Goal: Task Accomplishment & Management: Use online tool/utility

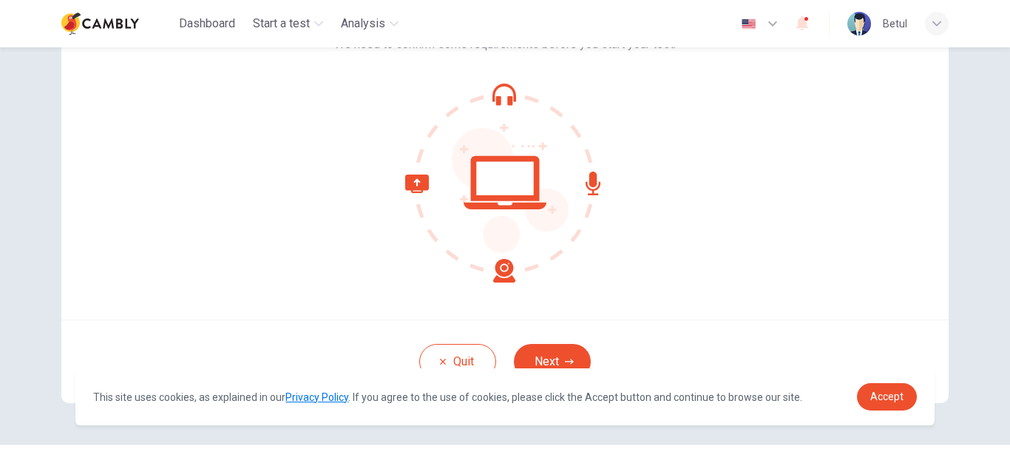
scroll to position [167, 0]
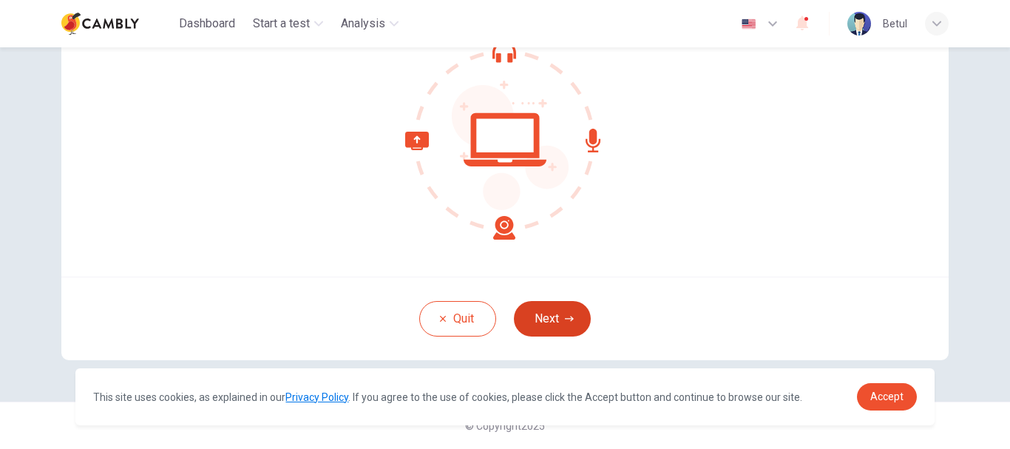
click at [543, 311] on button "Next" at bounding box center [552, 319] width 77 height 36
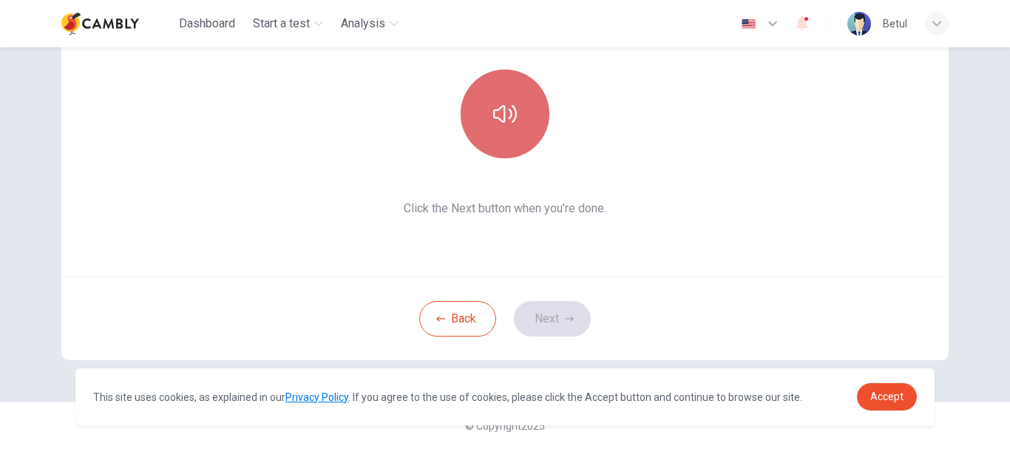
click at [507, 141] on button "button" at bounding box center [505, 114] width 89 height 89
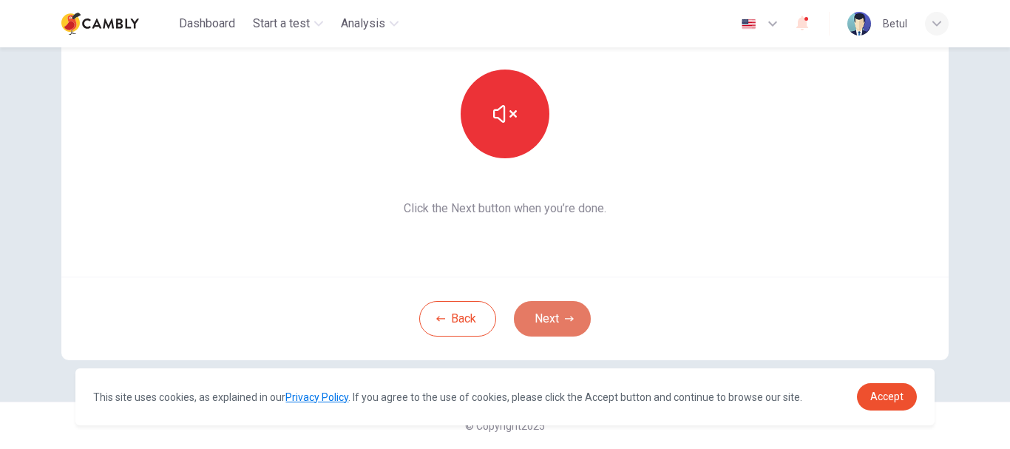
click at [550, 334] on button "Next" at bounding box center [552, 319] width 77 height 36
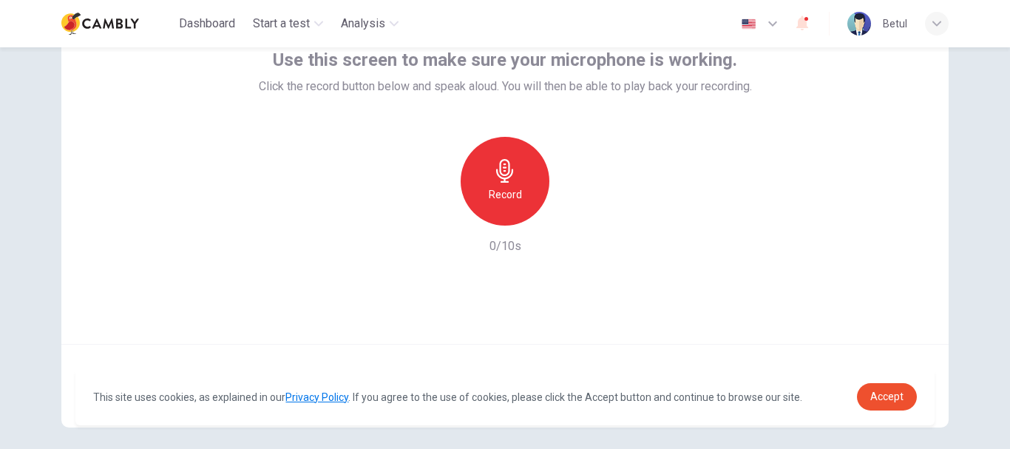
scroll to position [0, 0]
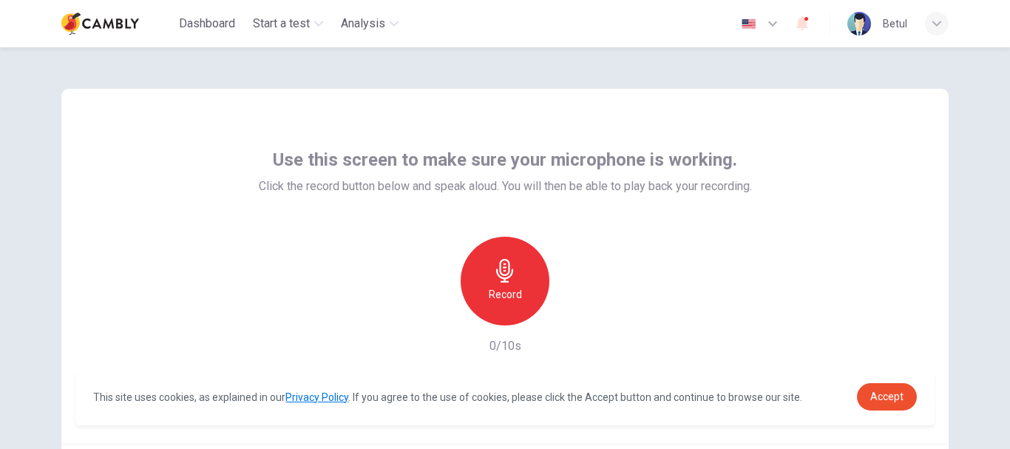
click at [489, 262] on div "Record" at bounding box center [505, 281] width 89 height 89
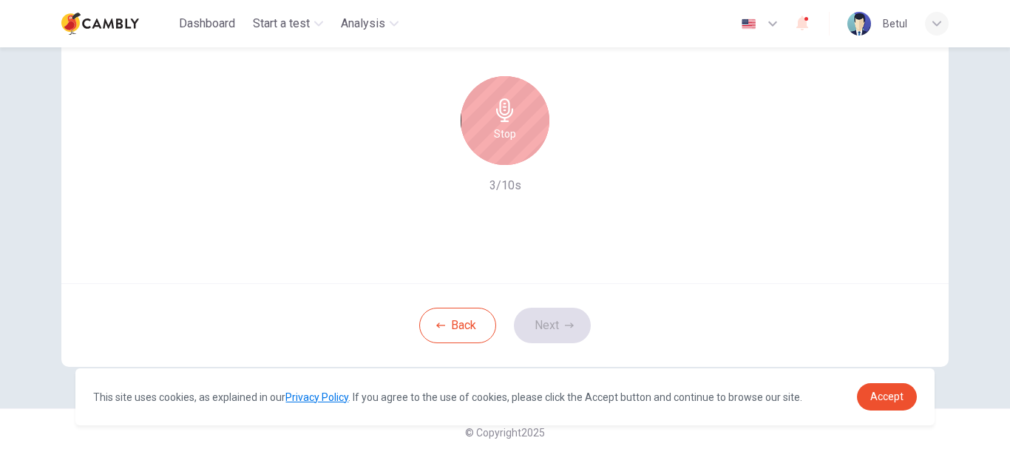
scroll to position [167, 0]
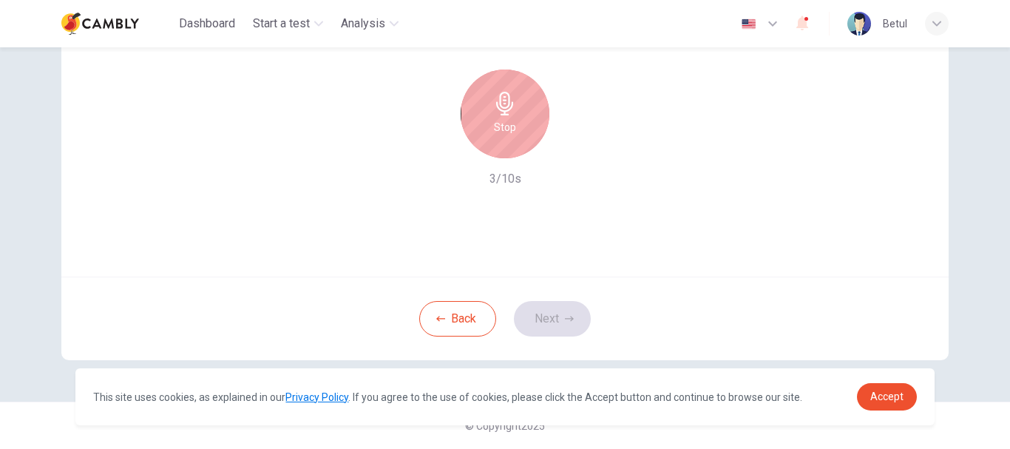
click at [514, 42] on div "Dashboard Start a test Analysis English ** ​ Betul" at bounding box center [505, 23] width 888 height 47
click at [486, 129] on div "Stop" at bounding box center [505, 114] width 89 height 89
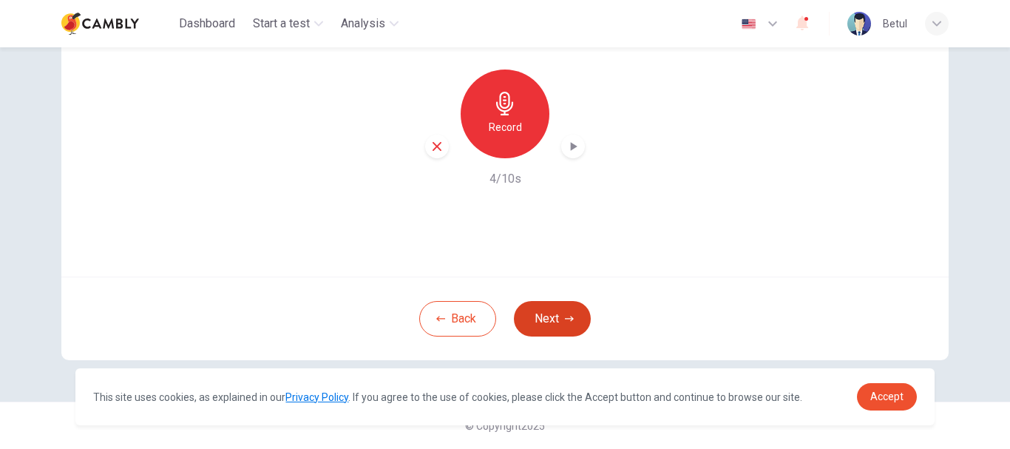
click at [554, 323] on button "Next" at bounding box center [552, 319] width 77 height 36
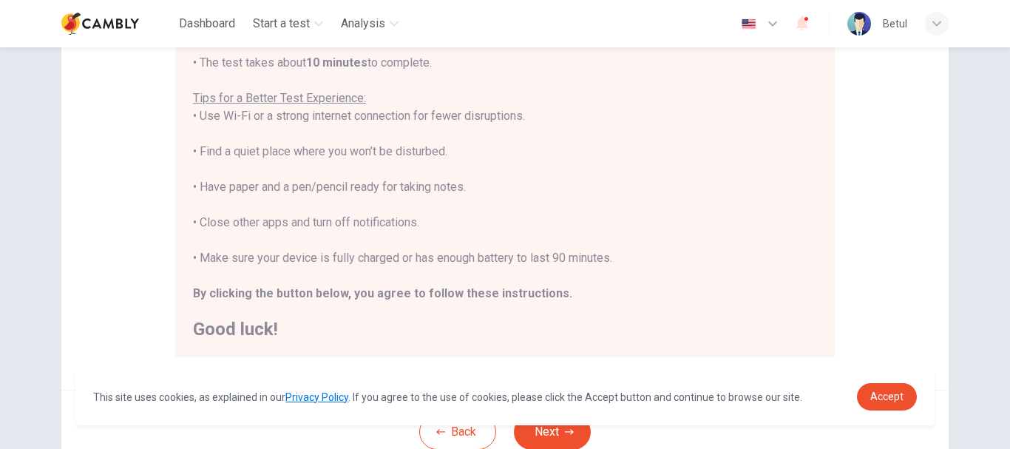
scroll to position [270, 0]
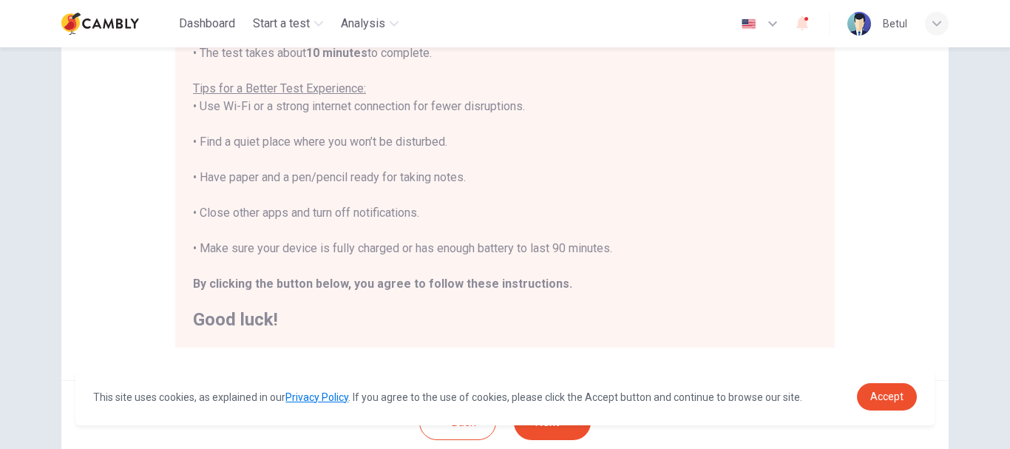
click at [350, 143] on div "You are about to start a CEFR Speaking Test . Before You Start the Test: • Once…" at bounding box center [505, 124] width 624 height 408
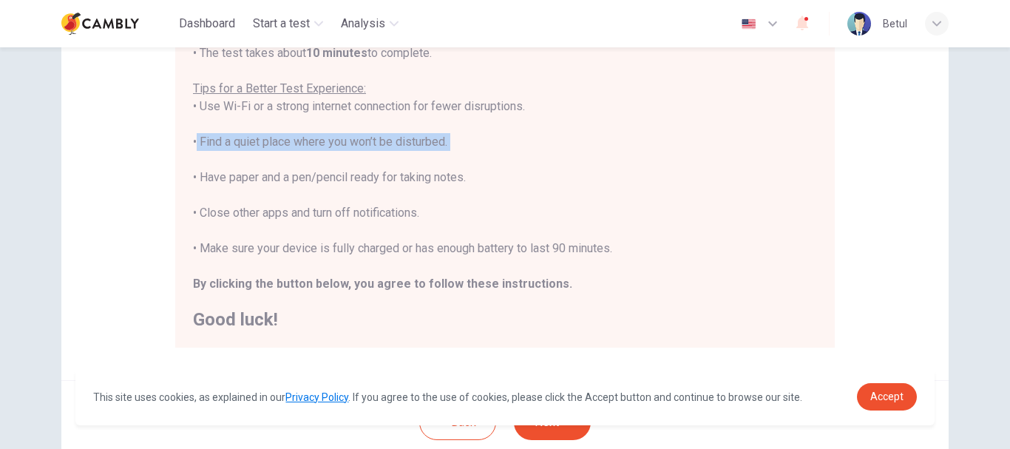
click at [350, 143] on div "You are about to start a CEFR Speaking Test . Before You Start the Test: • Once…" at bounding box center [505, 124] width 624 height 408
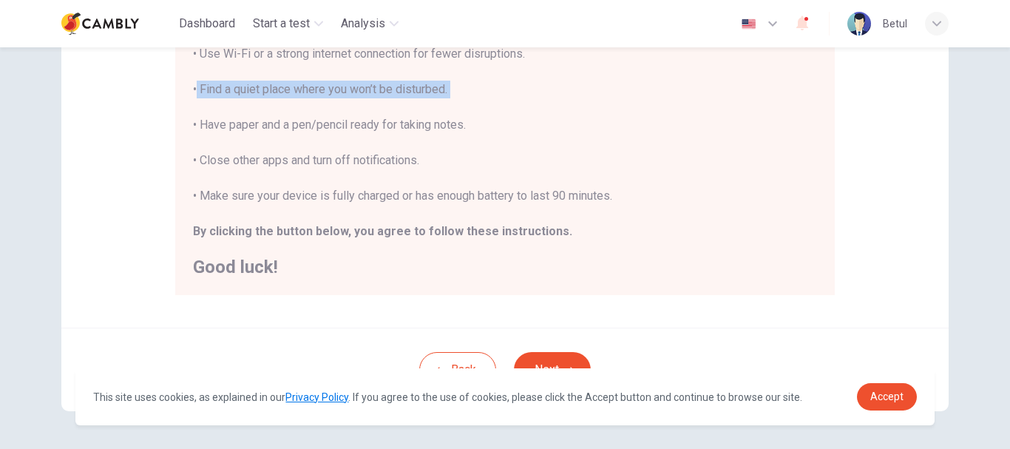
scroll to position [329, 0]
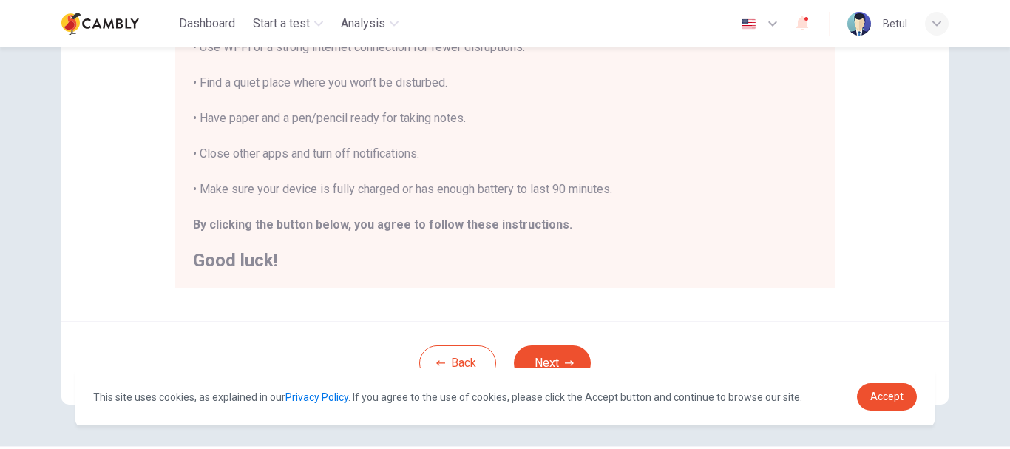
click at [356, 194] on div "You are about to start a CEFR Speaking Test . Before You Start the Test: • Once…" at bounding box center [505, 65] width 624 height 408
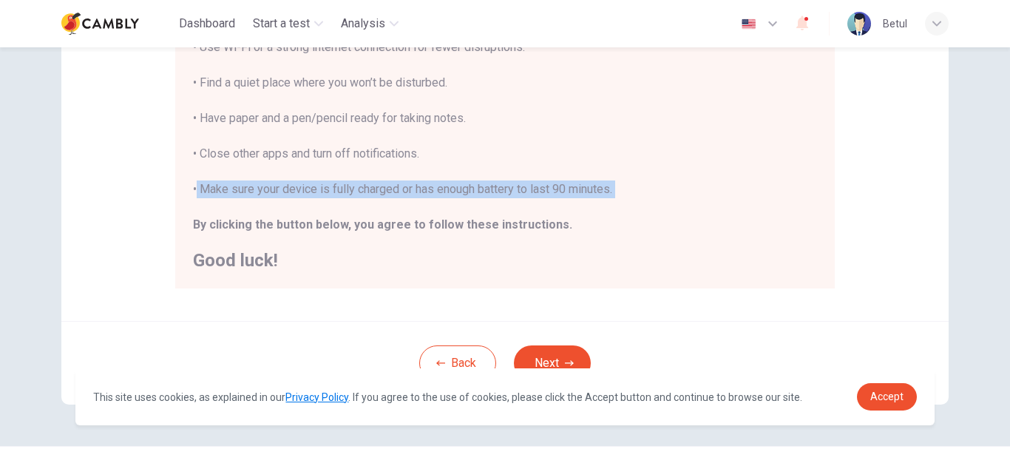
click at [356, 194] on div "You are about to start a CEFR Speaking Test . Before You Start the Test: • Once…" at bounding box center [505, 65] width 624 height 408
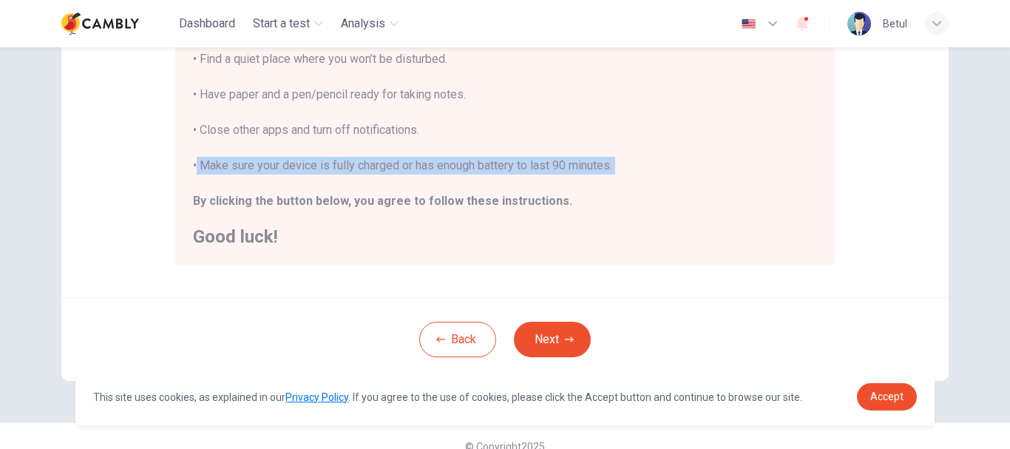
scroll to position [374, 0]
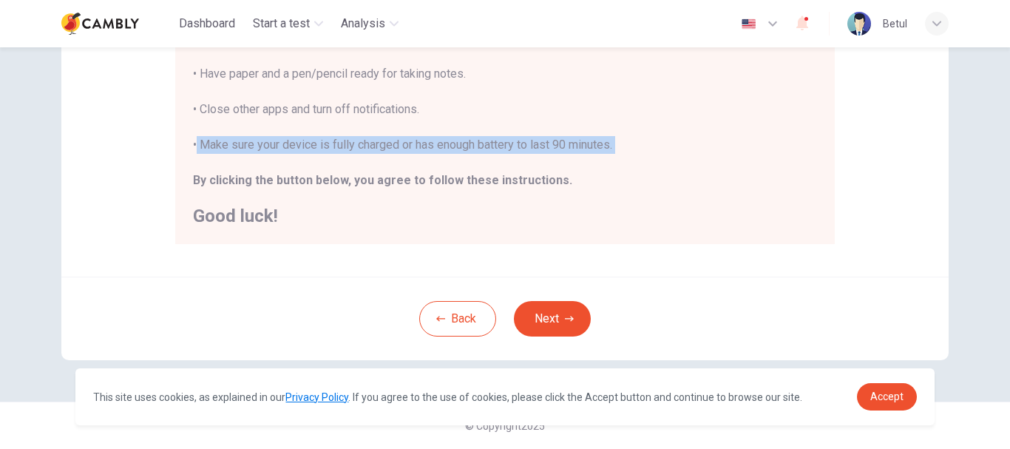
copy div "• Make sure your device is fully charged or has enough battery to last 90 minut…"
click at [541, 316] on button "Next" at bounding box center [552, 319] width 77 height 36
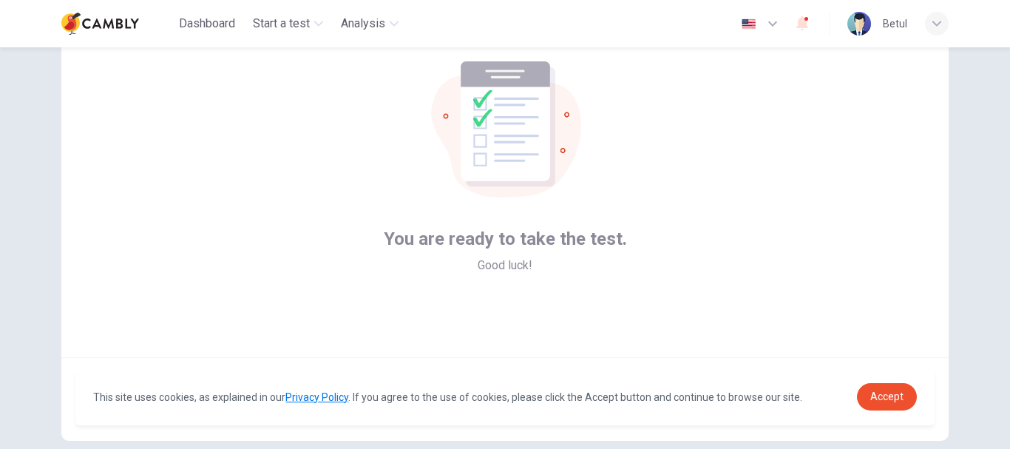
scroll to position [167, 0]
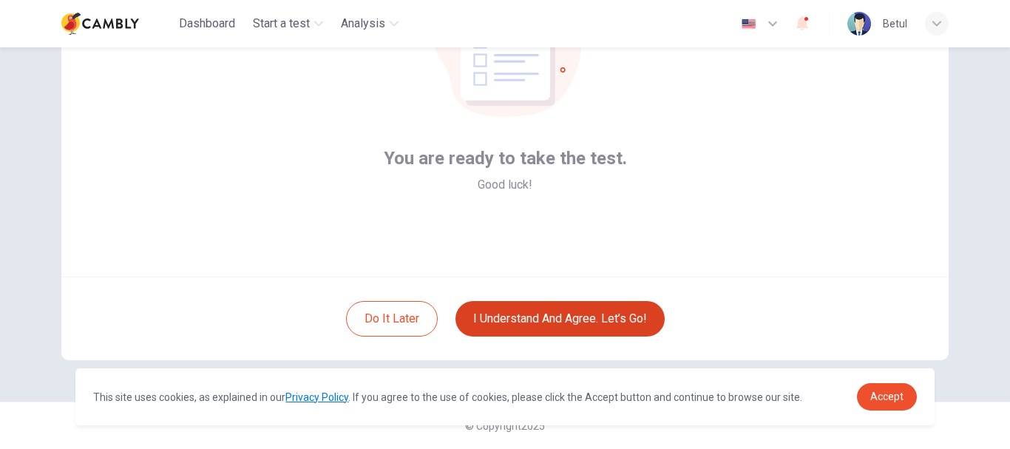
click at [541, 316] on button "I understand and agree. Let’s go!" at bounding box center [560, 319] width 209 height 36
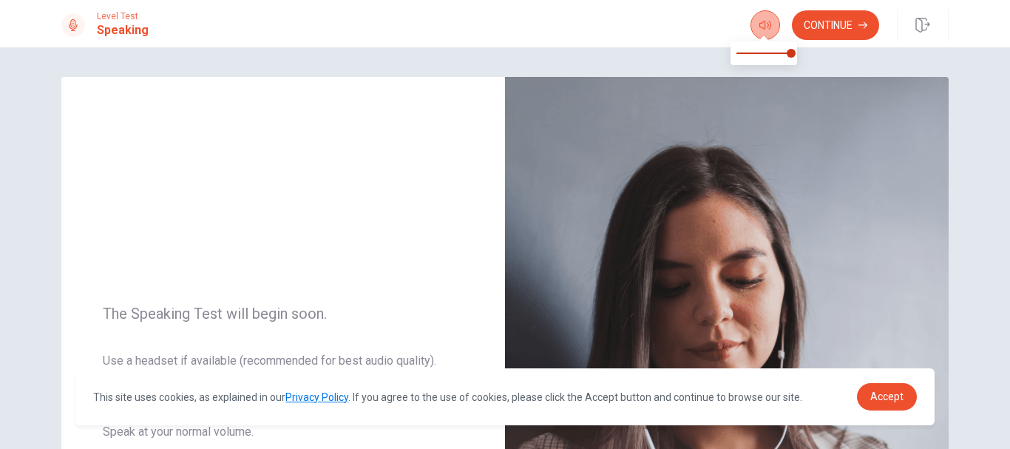
click at [760, 23] on icon "button" at bounding box center [766, 25] width 12 height 9
click at [804, 30] on button "Continue" at bounding box center [835, 25] width 87 height 30
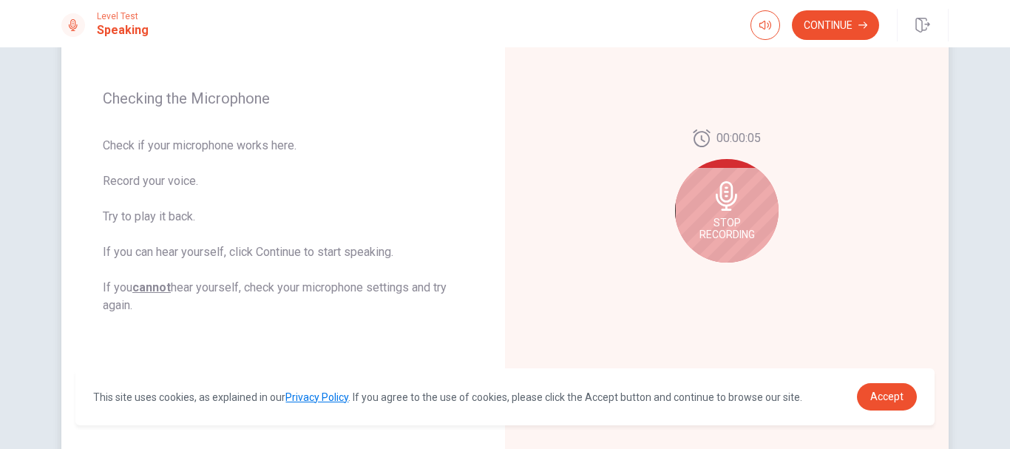
scroll to position [232, 0]
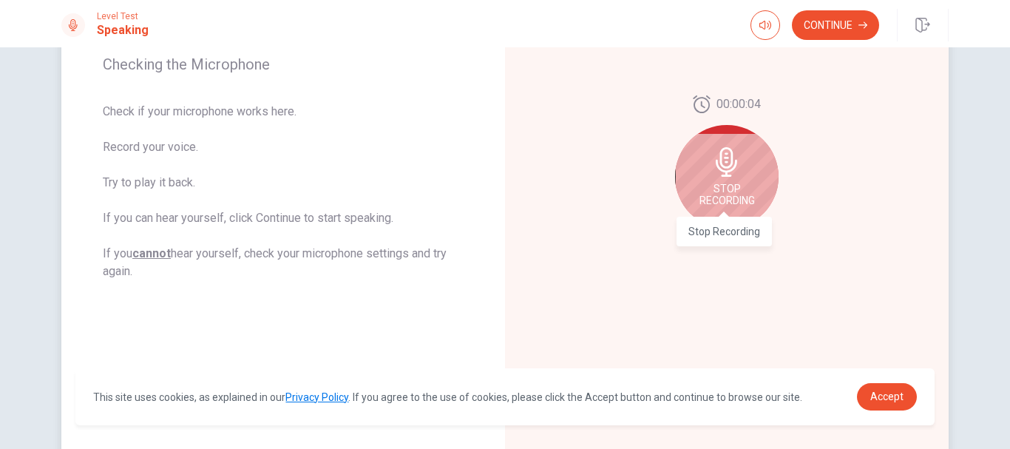
click at [714, 190] on span "Stop Recording" at bounding box center [727, 195] width 55 height 24
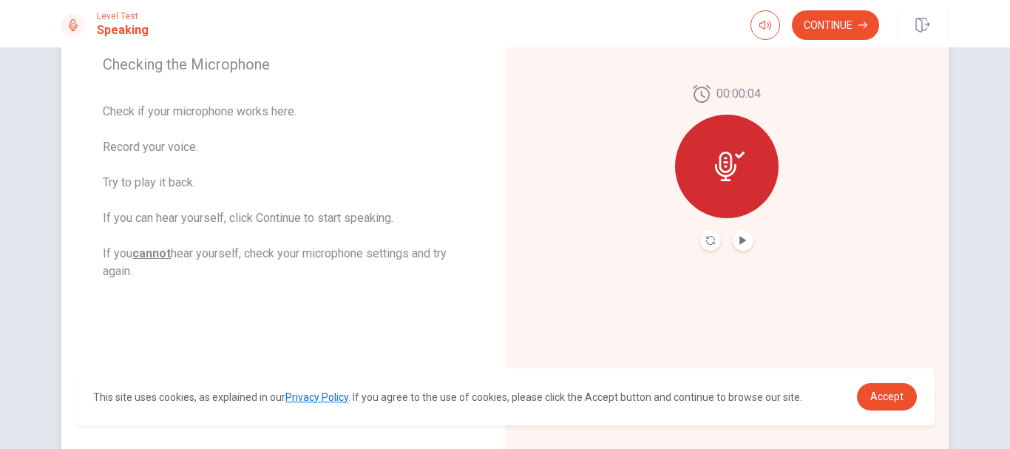
click at [728, 173] on icon at bounding box center [725, 167] width 21 height 30
click at [740, 241] on icon "Play Audio" at bounding box center [743, 240] width 7 height 9
click at [737, 160] on icon at bounding box center [730, 167] width 30 height 30
click at [706, 237] on icon "Record Again" at bounding box center [710, 240] width 9 height 9
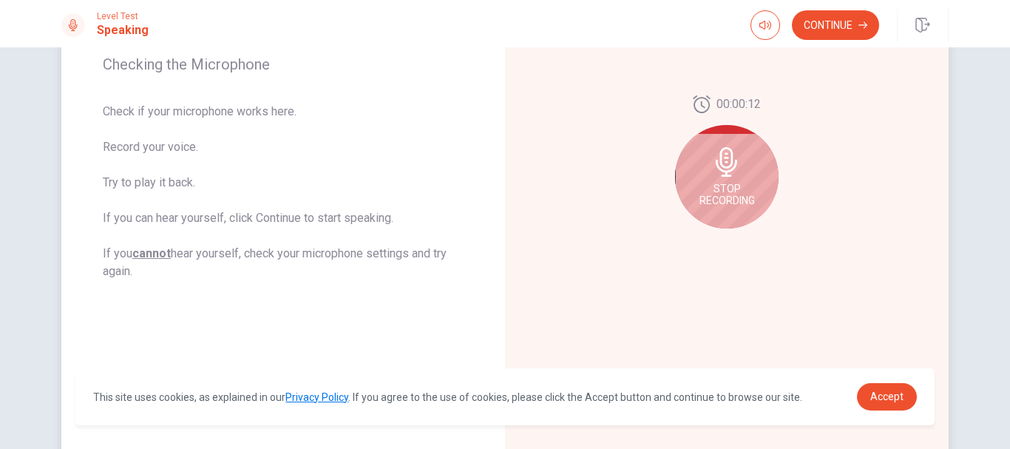
click at [718, 177] on div "Stop Recording" at bounding box center [727, 177] width 104 height 104
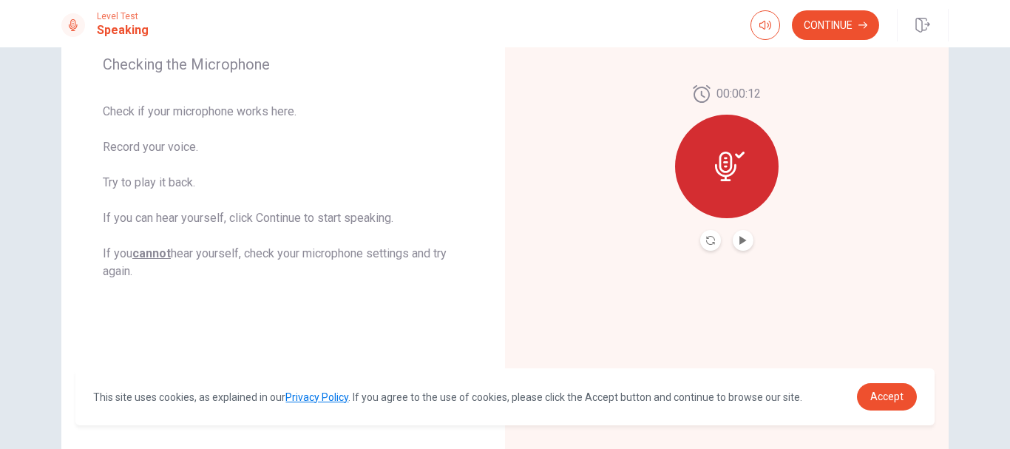
click at [742, 247] on button "Play Audio" at bounding box center [743, 240] width 21 height 21
click at [825, 31] on button "Continue" at bounding box center [835, 25] width 87 height 30
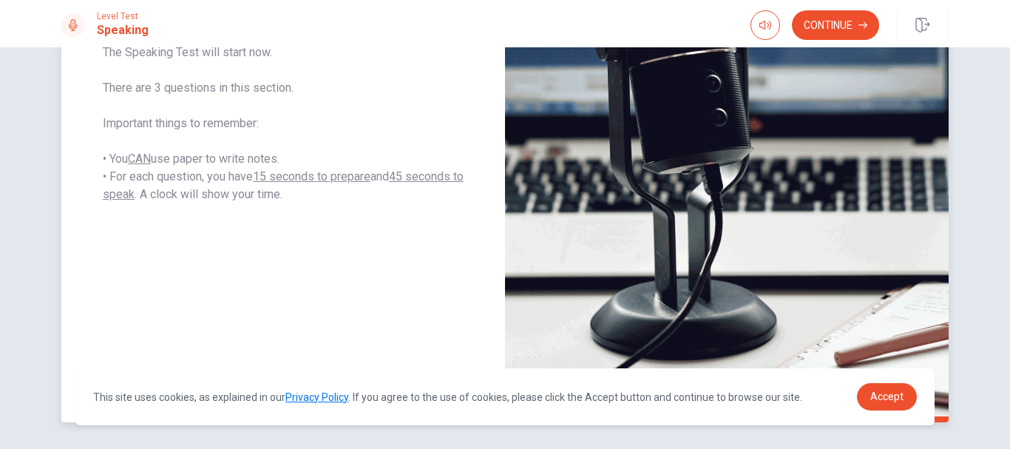
scroll to position [301, 0]
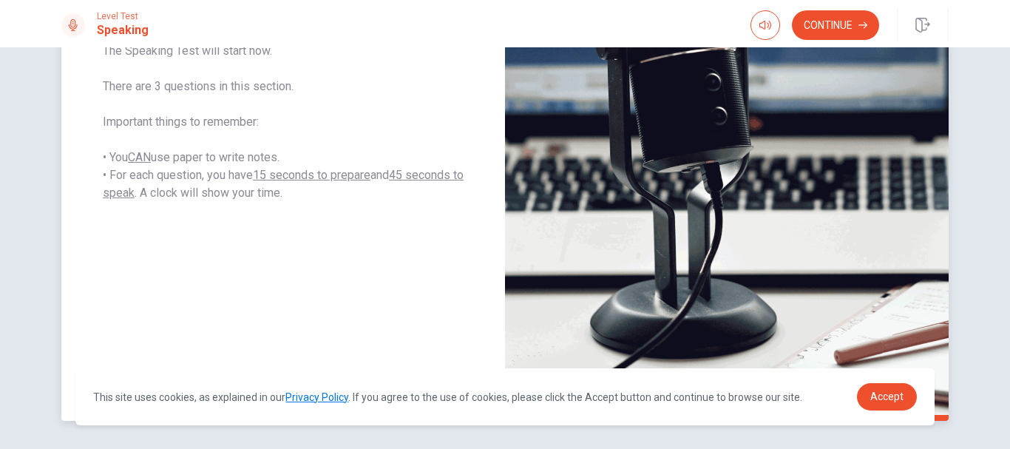
drag, startPoint x: 218, startPoint y: 175, endPoint x: 206, endPoint y: 174, distance: 11.9
click at [206, 174] on span "The Speaking Test will start now. There are 3 questions in this section. Import…" at bounding box center [283, 122] width 361 height 160
drag, startPoint x: 206, startPoint y: 174, endPoint x: 227, endPoint y: 180, distance: 21.5
click at [227, 180] on span "The Speaking Test will start now. There are 3 questions in this section. Import…" at bounding box center [283, 122] width 361 height 160
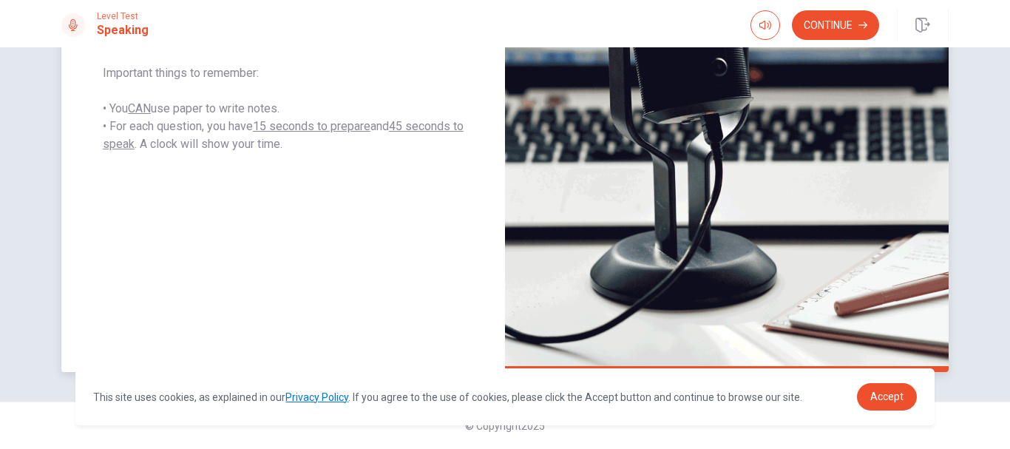
scroll to position [0, 0]
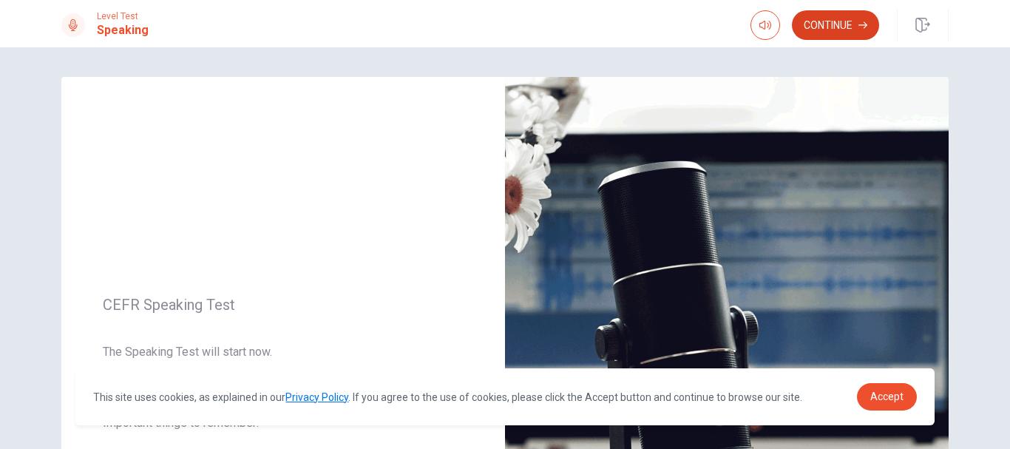
click at [821, 32] on button "Continue" at bounding box center [835, 25] width 87 height 30
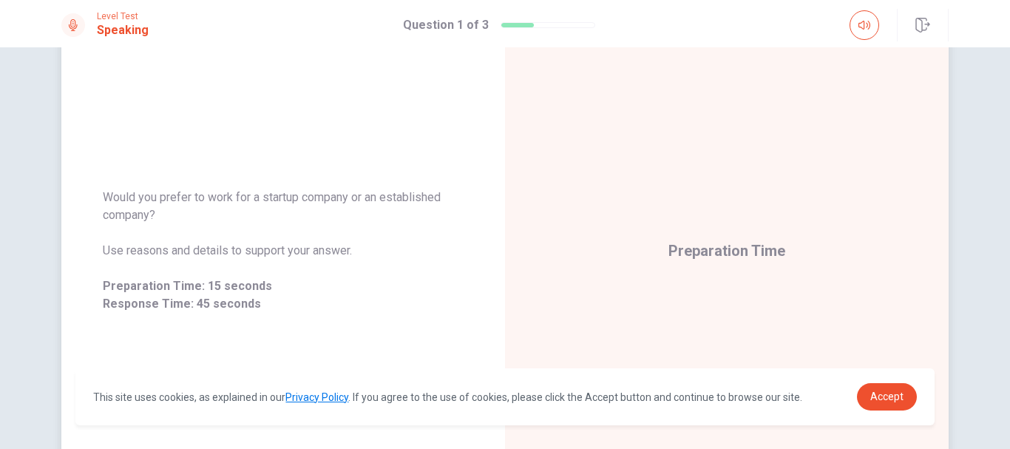
scroll to position [183, 0]
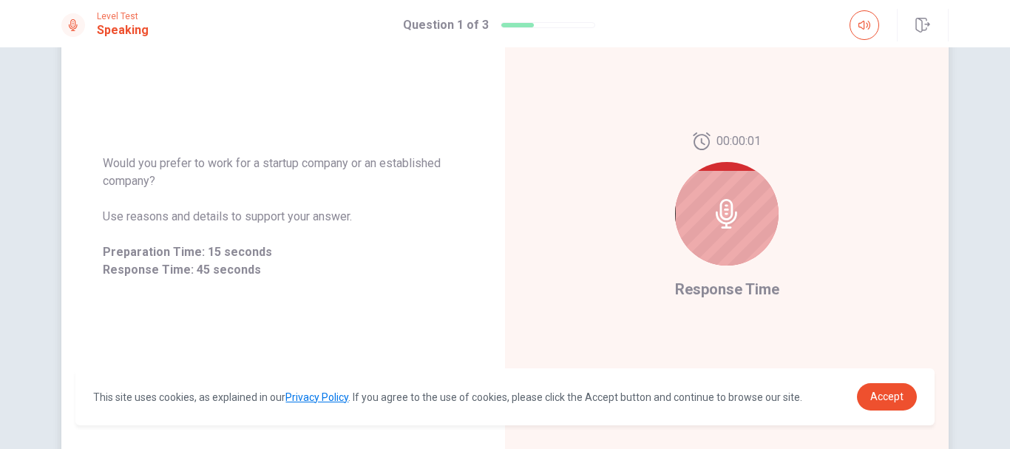
click at [314, 170] on span "Would you prefer to work for a startup company or an established company?" at bounding box center [283, 173] width 361 height 36
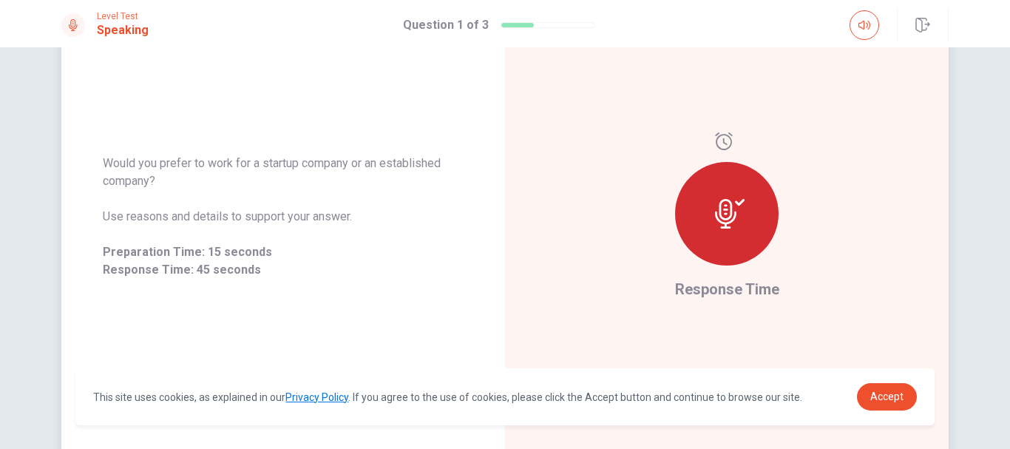
click at [314, 170] on span "Would you prefer to work for a startup company or an established company?" at bounding box center [283, 173] width 361 height 36
click at [289, 167] on span "Would you prefer to work for a startup company or an established company?" at bounding box center [283, 173] width 361 height 36
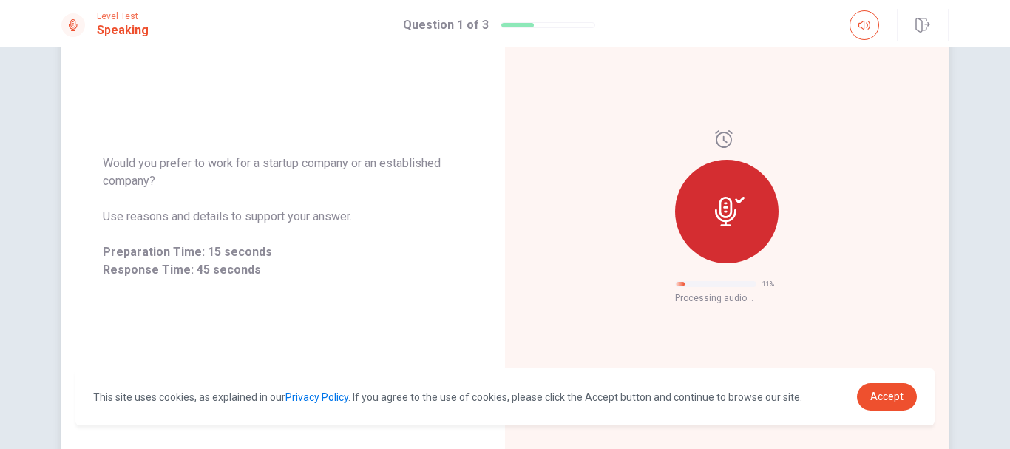
click at [289, 167] on span "Would you prefer to work for a startup company or an established company?" at bounding box center [283, 173] width 361 height 36
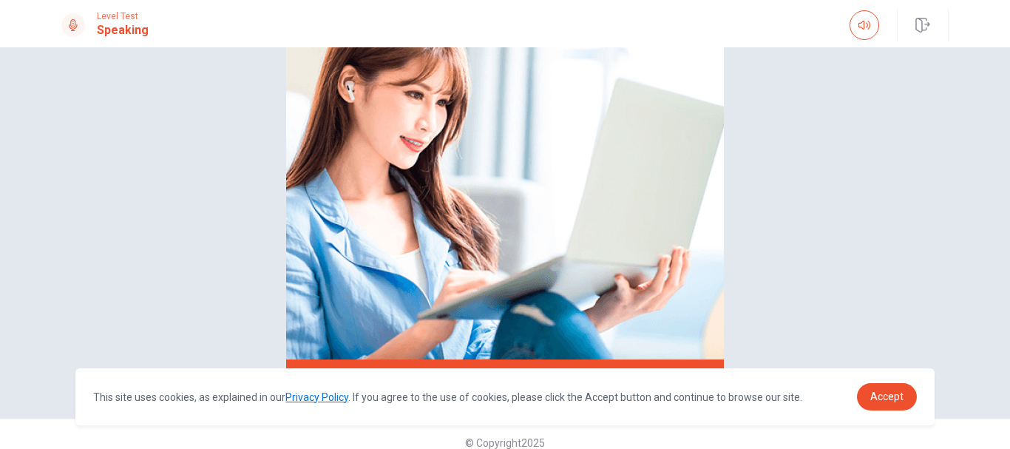
drag, startPoint x: 174, startPoint y: 180, endPoint x: 89, endPoint y: 162, distance: 86.2
click at [89, 162] on div "Please Listen Carefully" at bounding box center [505, 141] width 935 height 495
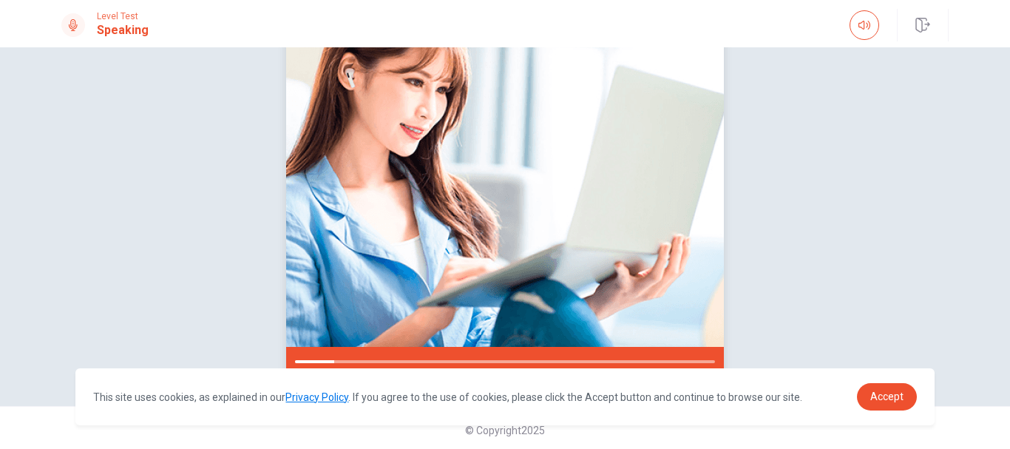
scroll to position [195, 0]
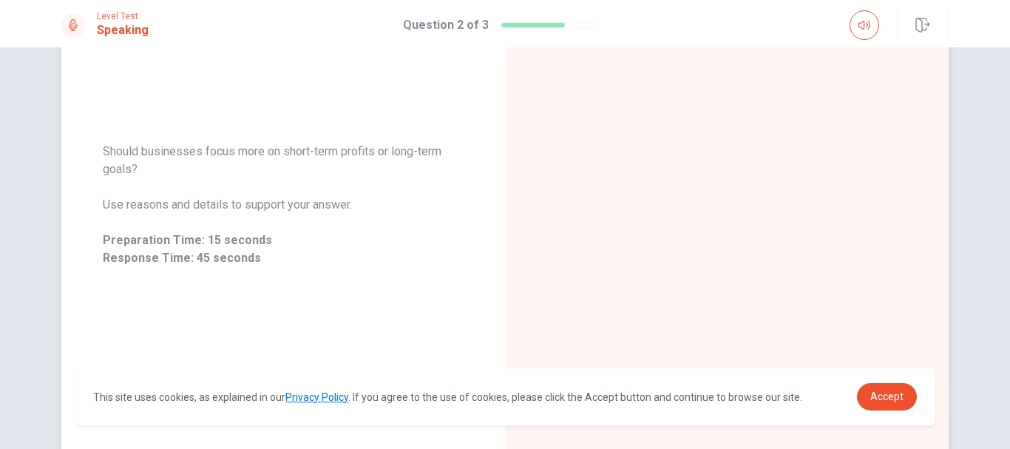
click at [665, 241] on div at bounding box center [727, 204] width 444 height 645
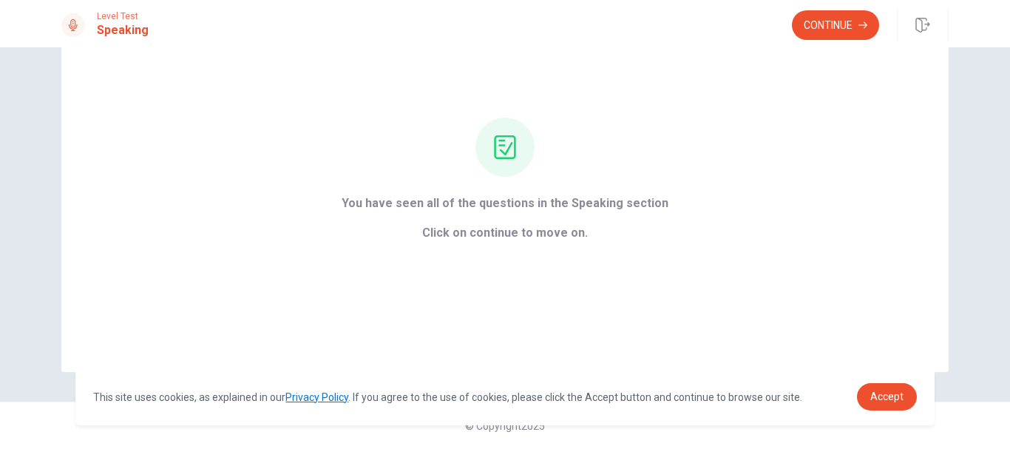
scroll to position [89, 0]
click at [839, 38] on button "Continue" at bounding box center [835, 25] width 87 height 30
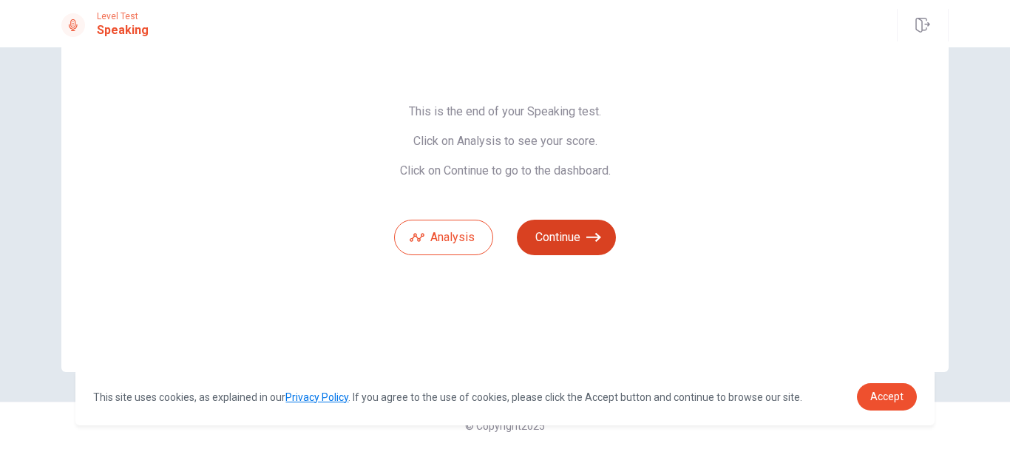
click at [561, 231] on button "Continue" at bounding box center [566, 238] width 99 height 36
